Goal: Information Seeking & Learning: Understand process/instructions

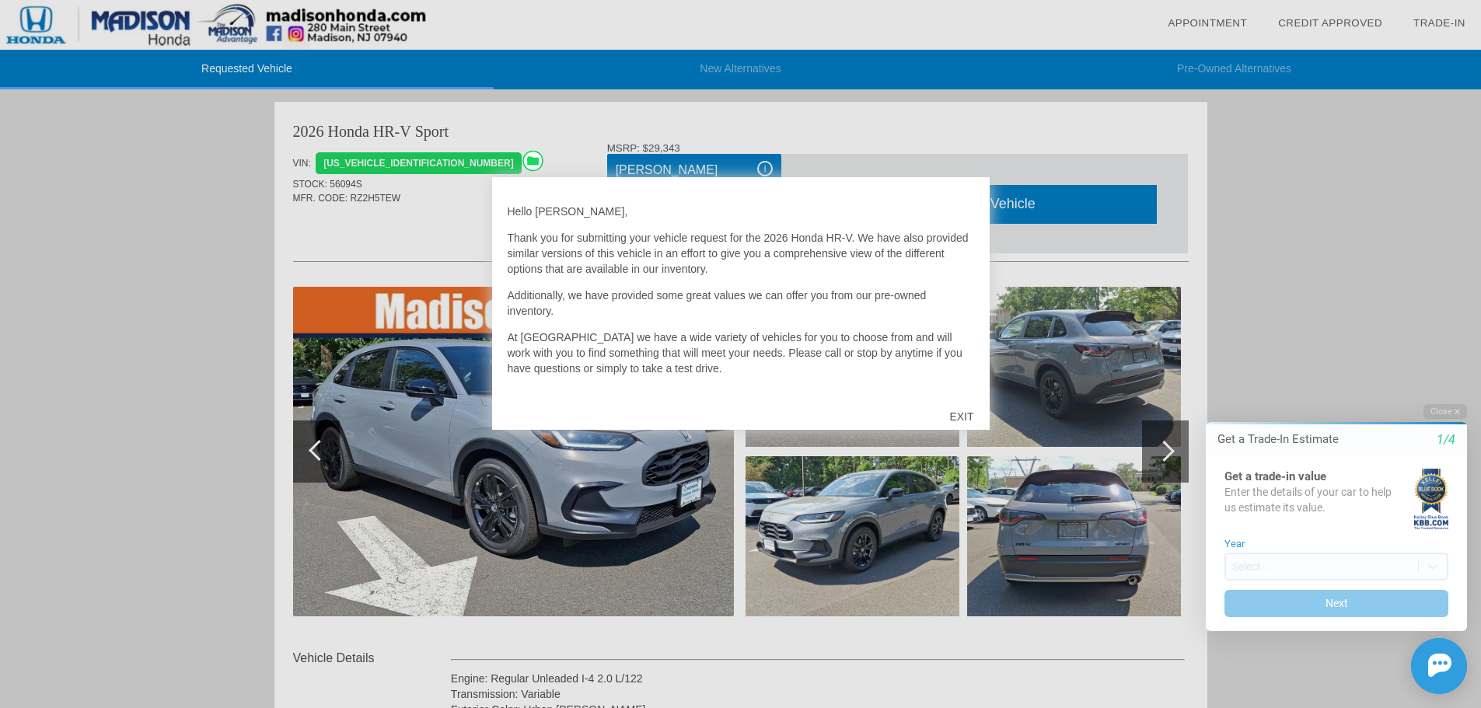
click at [967, 421] on div "EXIT" at bounding box center [961, 416] width 55 height 47
click at [444, 244] on div at bounding box center [740, 354] width 1481 height 708
click at [974, 421] on div "EXIT" at bounding box center [961, 416] width 55 height 47
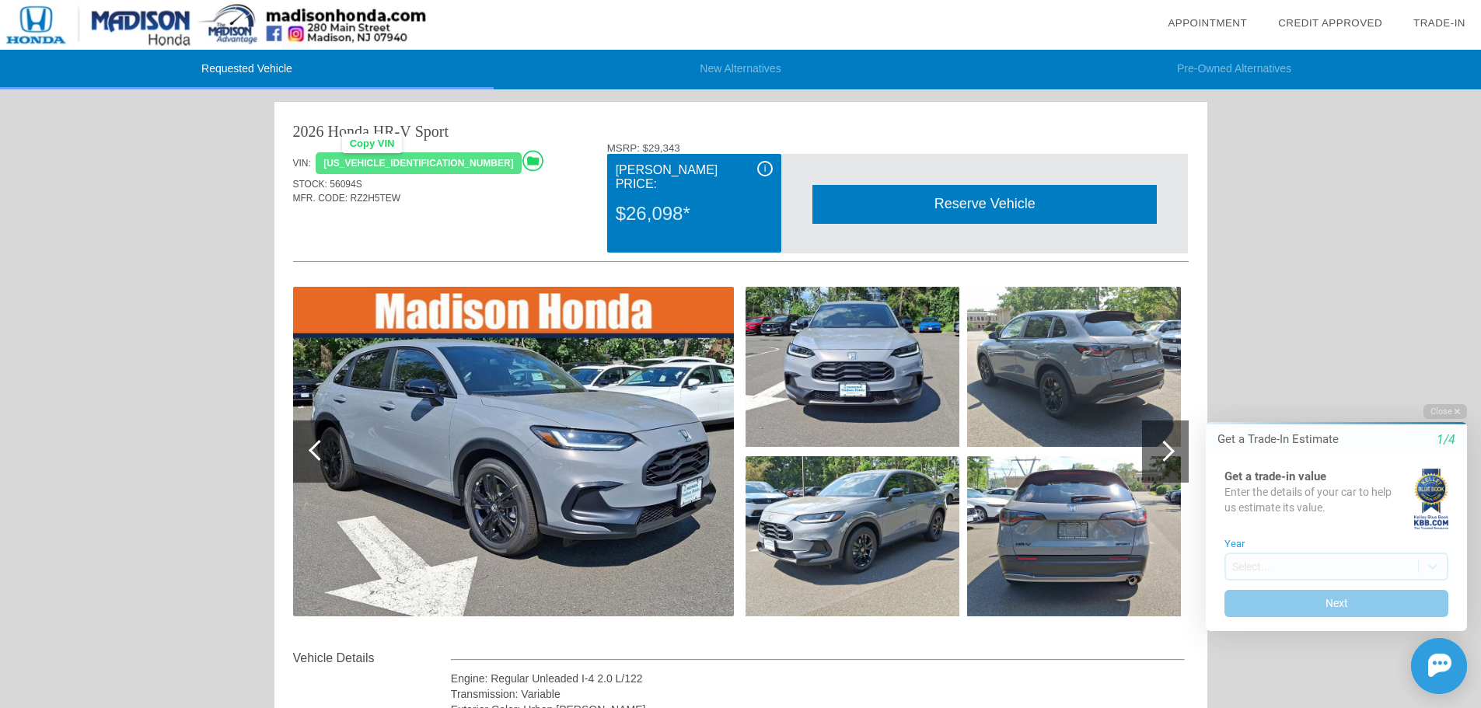
click at [413, 166] on div "[US_VEHICLE_IDENTIFICATION_NUMBER]" at bounding box center [418, 163] width 205 height 23
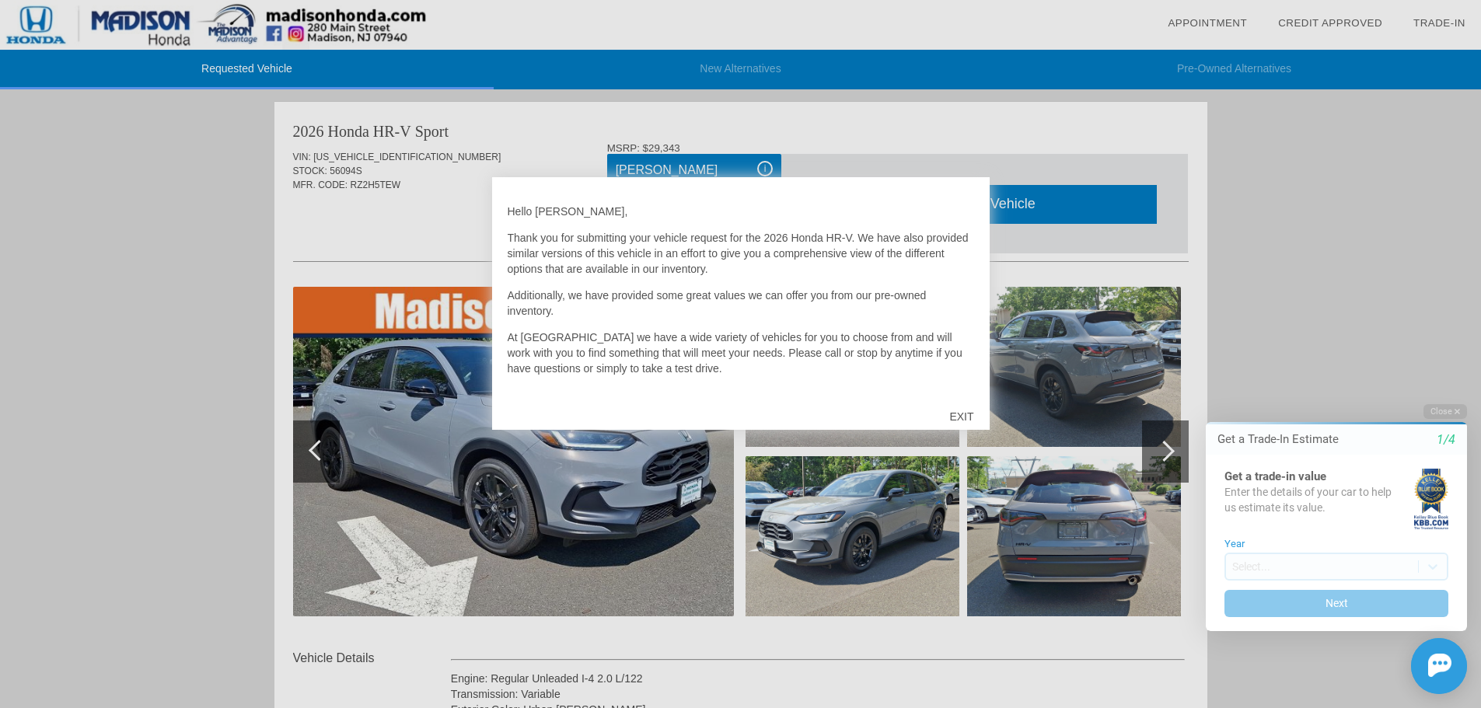
click at [830, 129] on div at bounding box center [740, 354] width 1481 height 708
click at [420, 218] on div at bounding box center [740, 354] width 1481 height 708
click at [961, 408] on div "EXIT" at bounding box center [961, 416] width 55 height 47
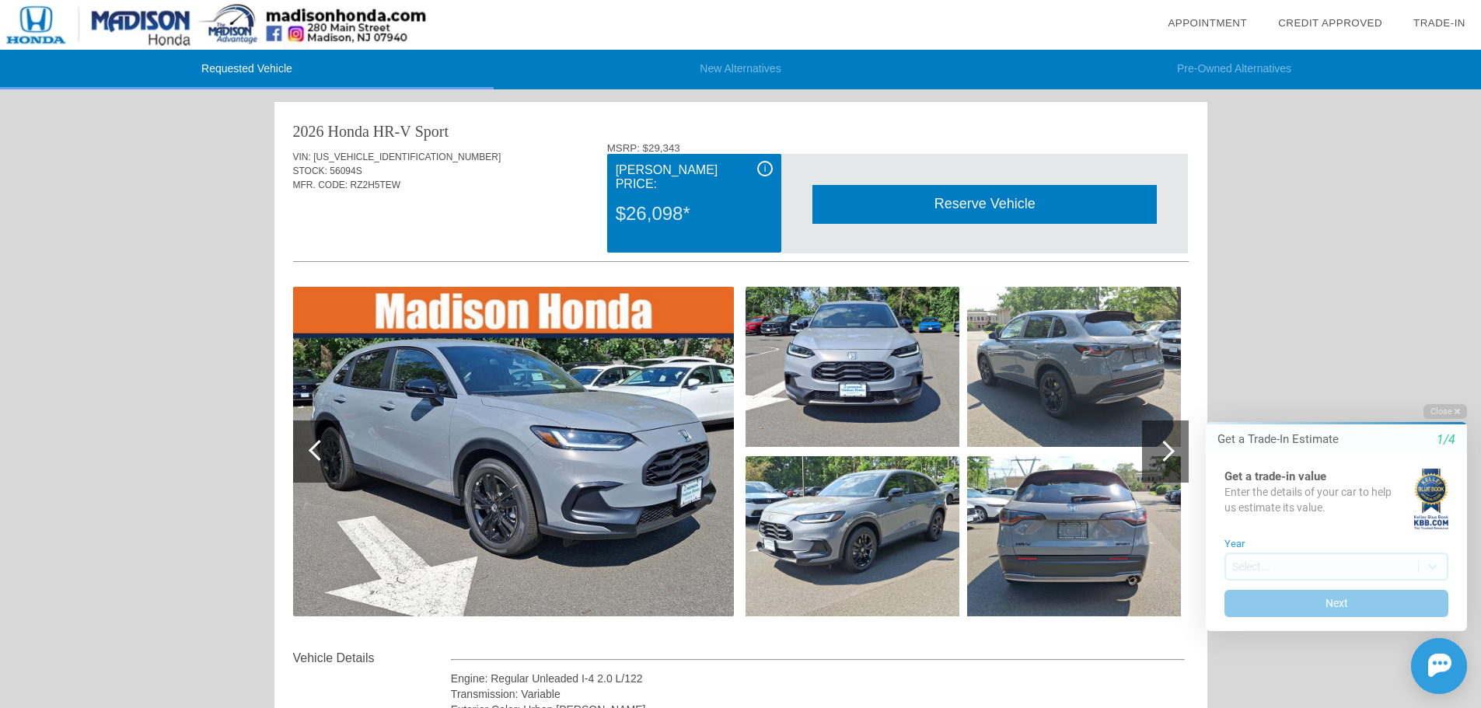
click at [1174, 390] on html "Welcome! Get a Trade-In Estimate 1/4 Get a trade-in value Enter the details of …" at bounding box center [1327, 390] width 308 height 0
click at [1169, 463] on div at bounding box center [1165, 452] width 47 height 62
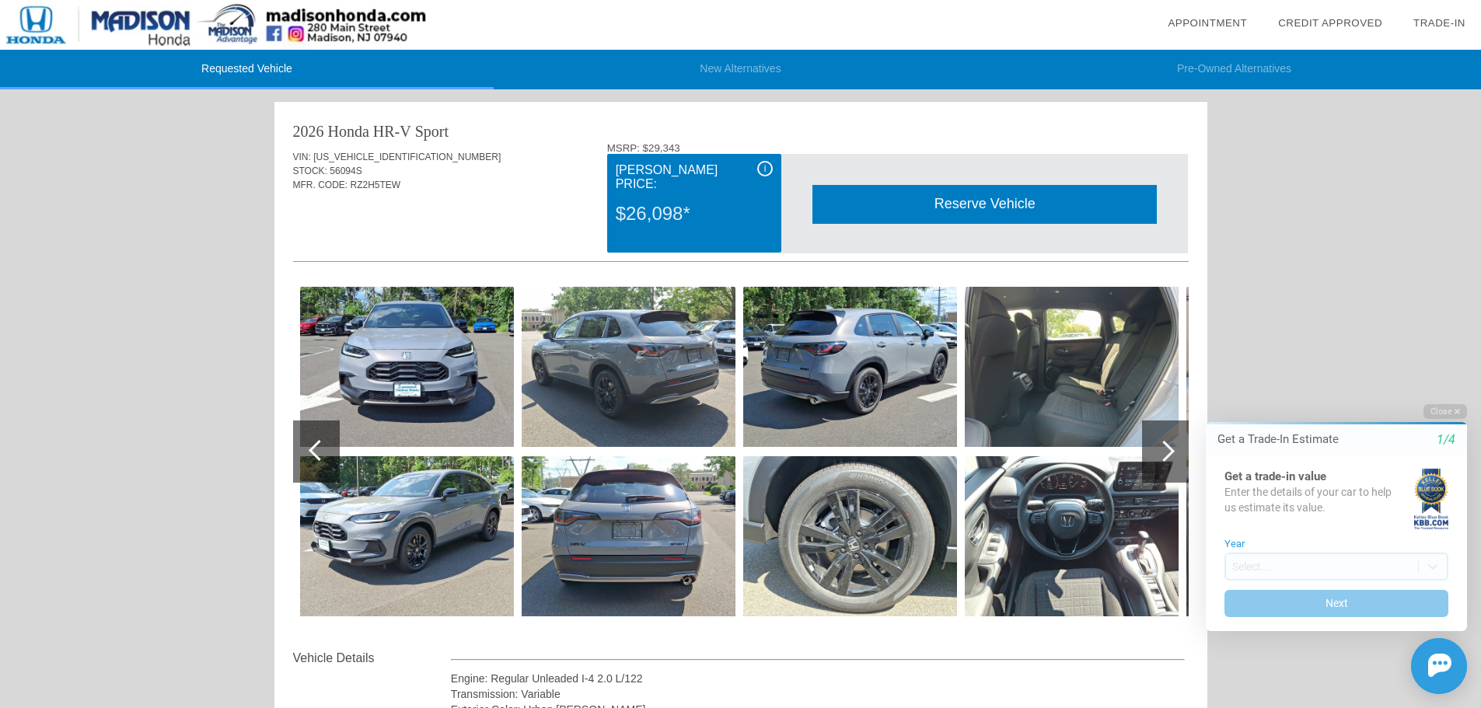
click at [1165, 464] on div at bounding box center [1165, 452] width 47 height 62
